Goal: Task Accomplishment & Management: Complete application form

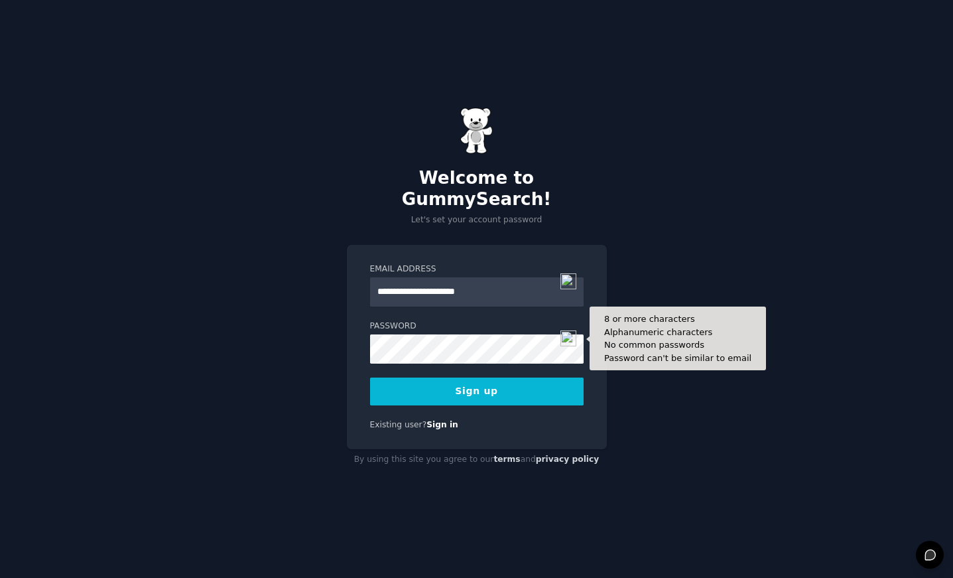
type input "**********"
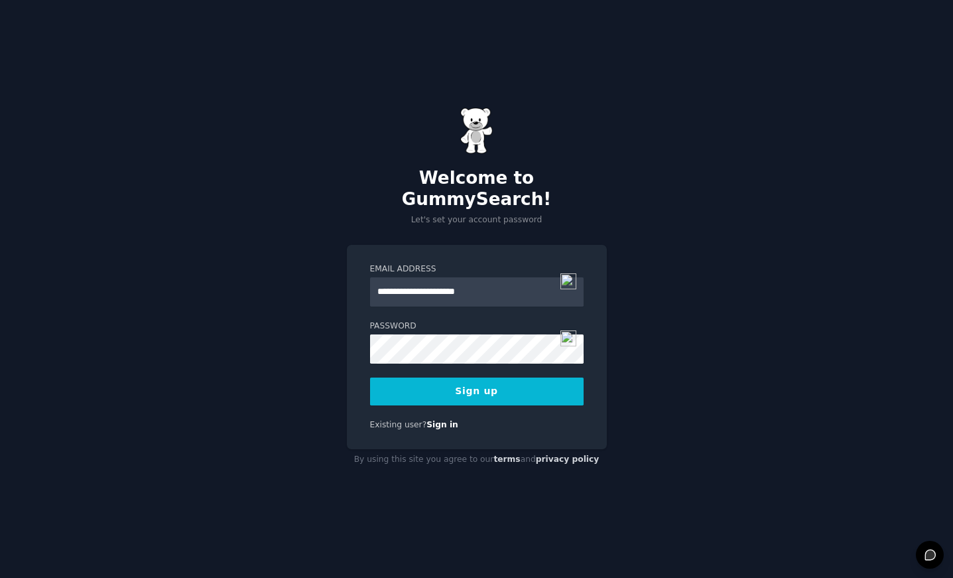
click at [496, 387] on button "Sign up" at bounding box center [477, 391] width 214 height 28
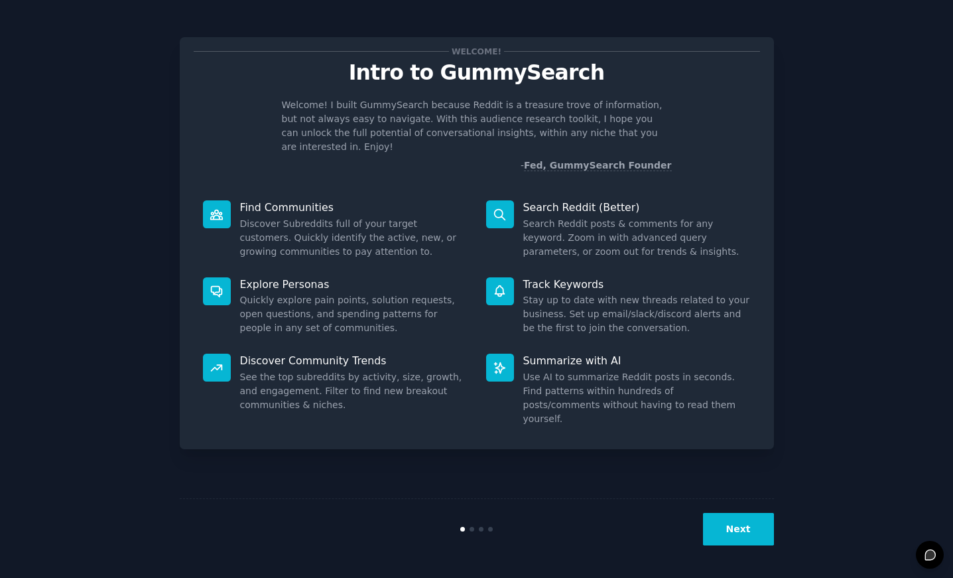
click at [749, 534] on button "Next" at bounding box center [738, 529] width 71 height 33
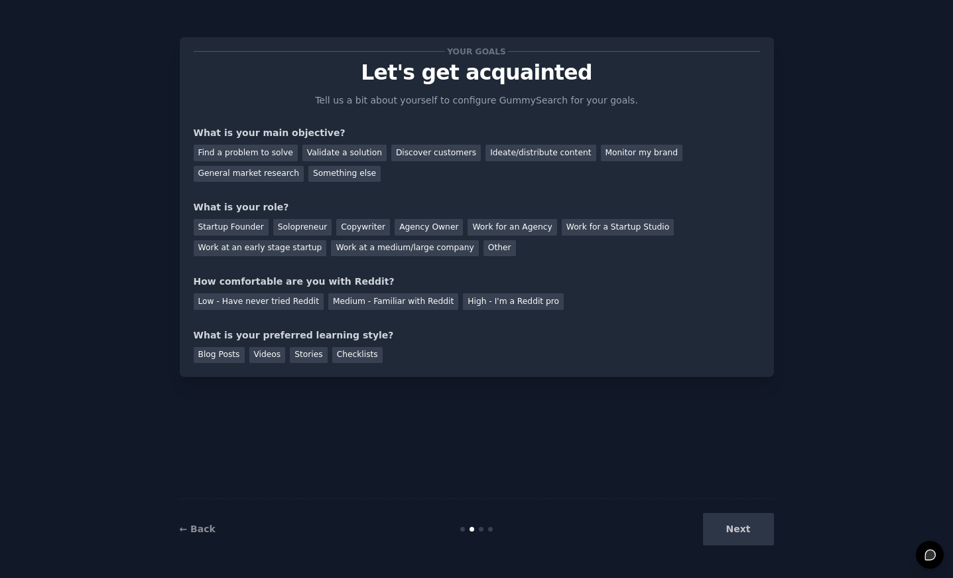
click at [746, 527] on div "Next" at bounding box center [675, 529] width 198 height 33
click at [259, 151] on div "Find a problem to solve" at bounding box center [246, 153] width 104 height 17
click at [283, 224] on div "Solopreneur" at bounding box center [302, 227] width 58 height 17
click at [383, 305] on div "Medium - Familiar with Reddit" at bounding box center [393, 301] width 130 height 17
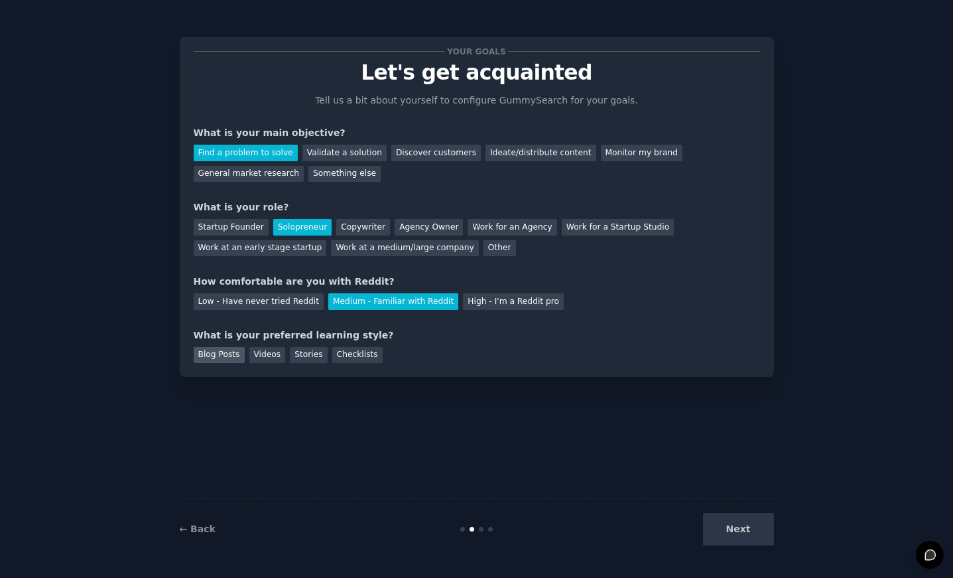
click at [221, 353] on div "Blog Posts" at bounding box center [219, 355] width 51 height 17
click at [349, 358] on div "Checklists" at bounding box center [357, 355] width 50 height 17
click at [728, 528] on button "Next" at bounding box center [738, 529] width 71 height 33
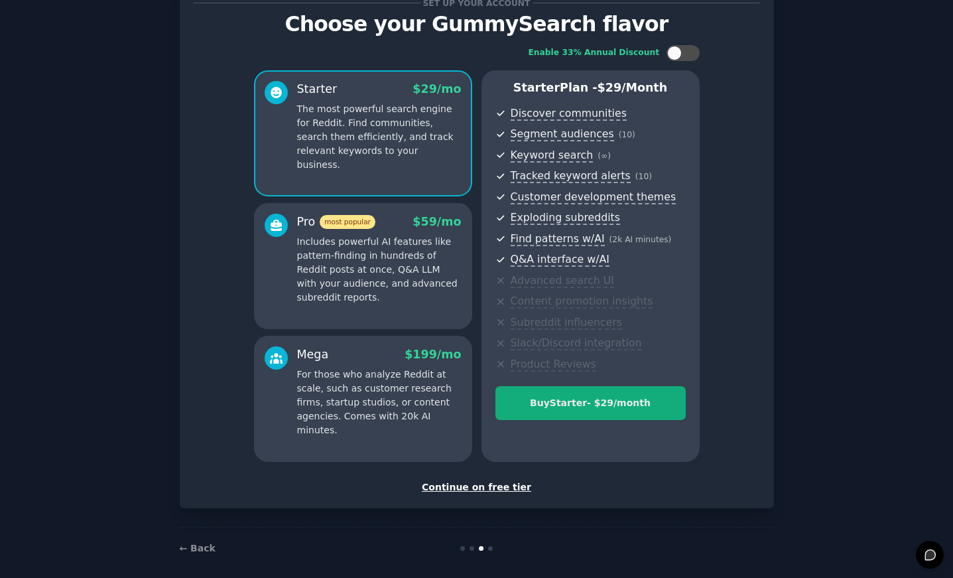
scroll to position [50, 0]
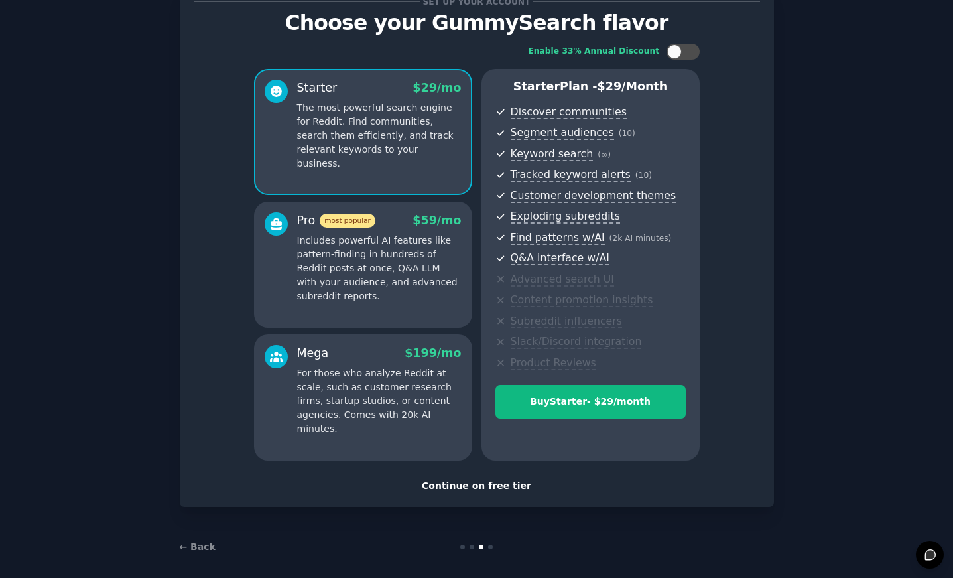
click at [496, 484] on div "Continue on free tier" at bounding box center [477, 486] width 567 height 14
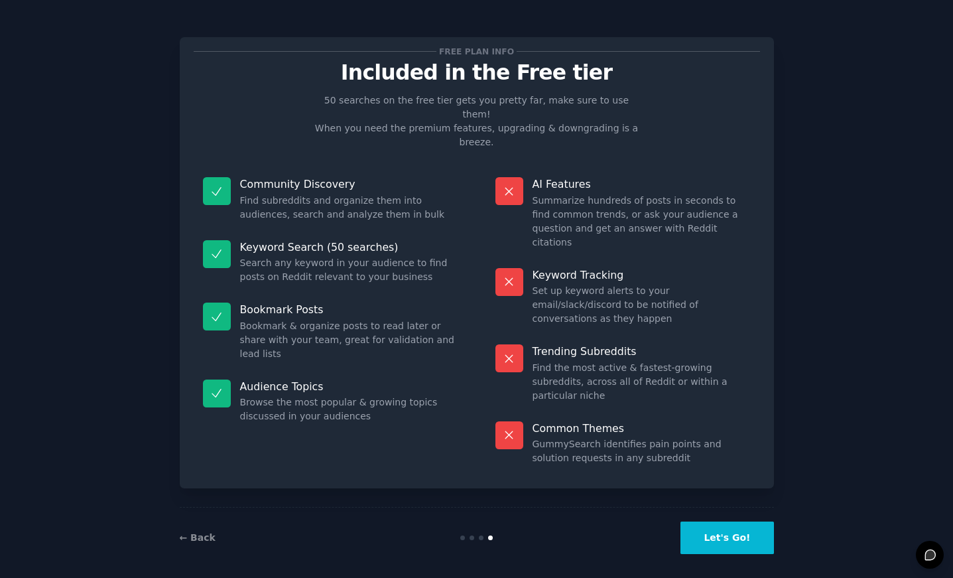
click at [697, 525] on button "Let's Go!" at bounding box center [727, 537] width 93 height 33
